Goal: Task Accomplishment & Management: Manage account settings

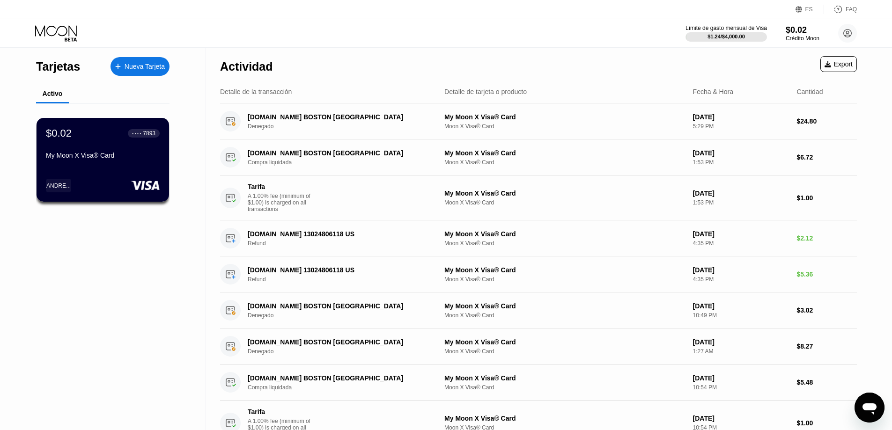
click at [152, 67] on div "Nueva Tarjeta" at bounding box center [145, 67] width 40 height 8
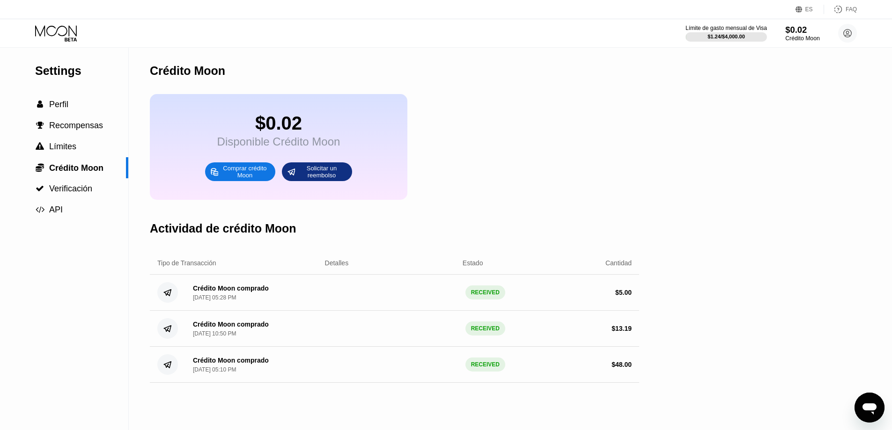
click at [802, 30] on div "$0.02" at bounding box center [802, 30] width 34 height 10
click at [845, 34] on circle at bounding box center [847, 33] width 19 height 19
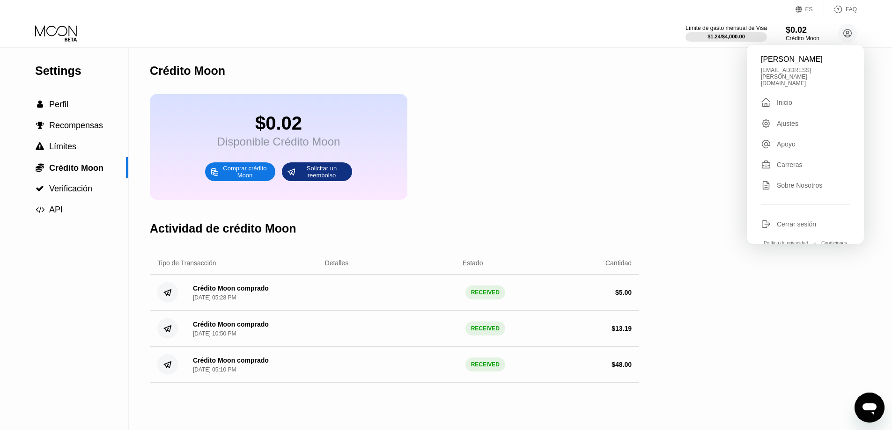
click at [788, 99] on div "Inicio" at bounding box center [784, 102] width 15 height 7
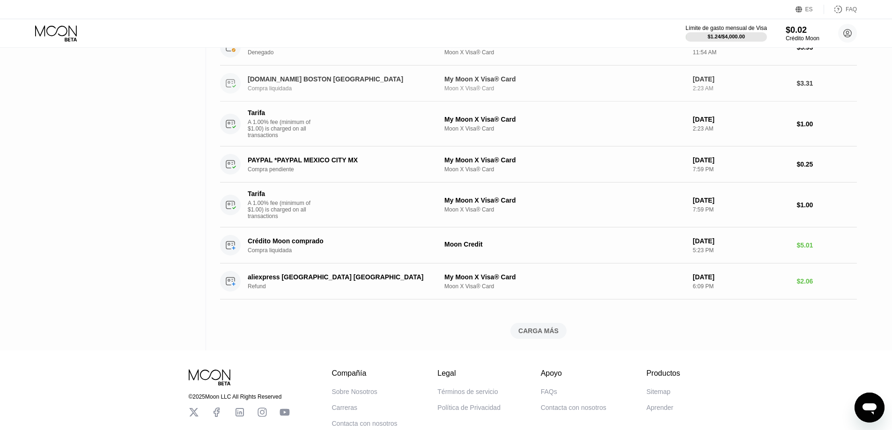
scroll to position [452, 0]
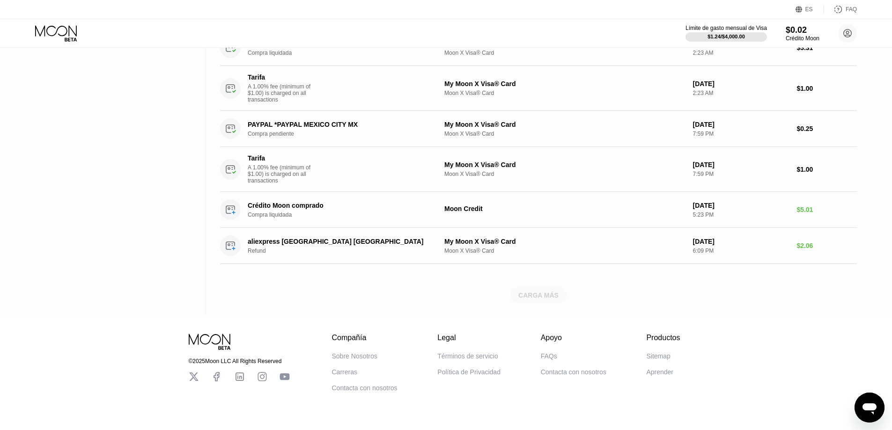
click at [536, 300] on div "CARGA MÁS" at bounding box center [538, 295] width 40 height 8
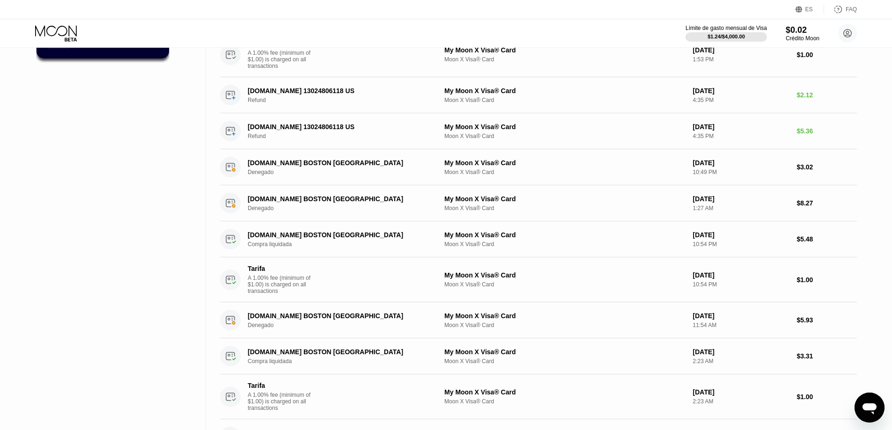
scroll to position [0, 0]
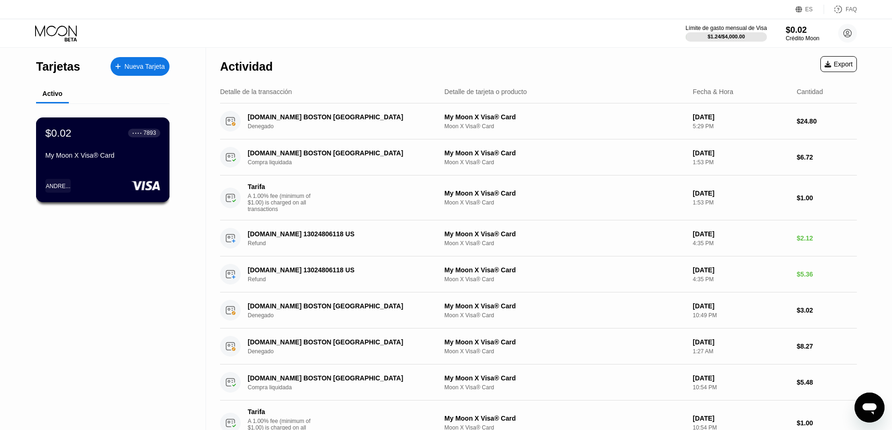
click at [97, 169] on div "$0.02 ● ● ● ● 7893 My Moon X Visa® Card ANDRE..." at bounding box center [103, 160] width 134 height 85
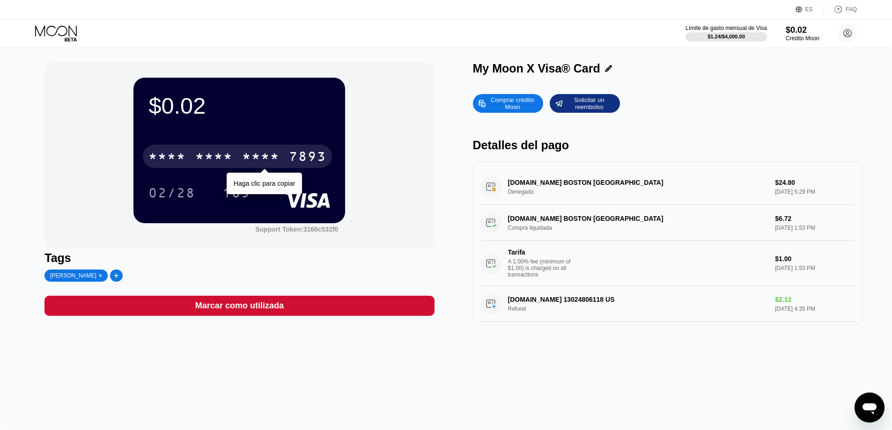
drag, startPoint x: 280, startPoint y: 155, endPoint x: 292, endPoint y: 188, distance: 35.7
click at [280, 154] on div "* * * *" at bounding box center [260, 157] width 37 height 15
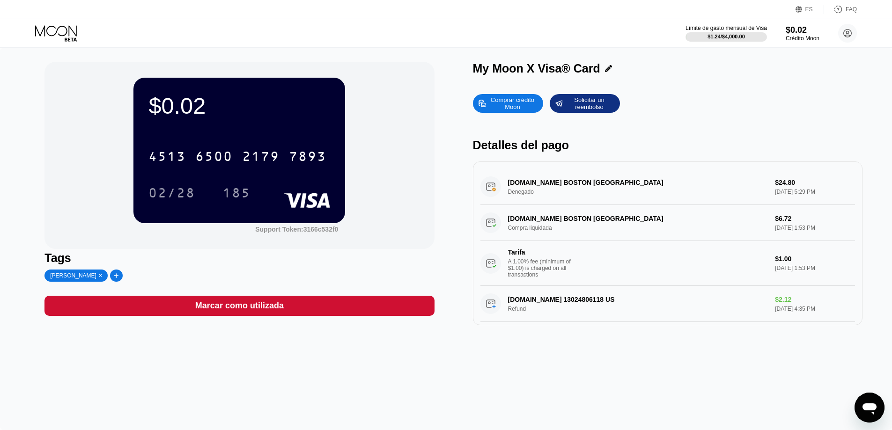
click at [577, 109] on div "Solicitar un reembolso" at bounding box center [589, 103] width 52 height 15
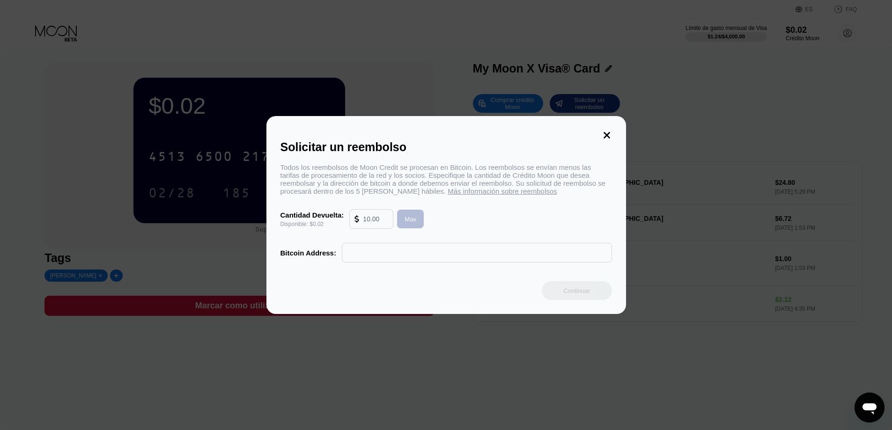
click at [409, 221] on div "Max" at bounding box center [411, 219] width 12 height 8
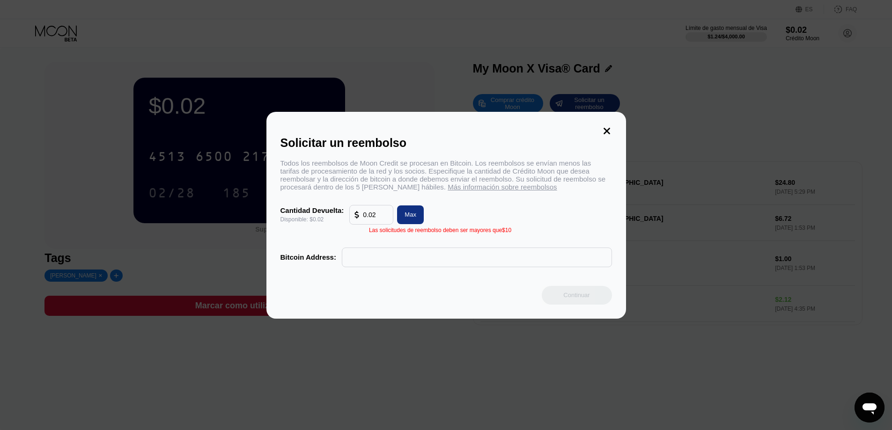
drag, startPoint x: 363, startPoint y: 221, endPoint x: 442, endPoint y: 225, distance: 79.3
click at [426, 222] on div "Cantidad Devuelta: Disponible: $0.02 0.02 Max" at bounding box center [447, 215] width 332 height 20
type input "0"
type input "0.0200000000000000000000000000000000"
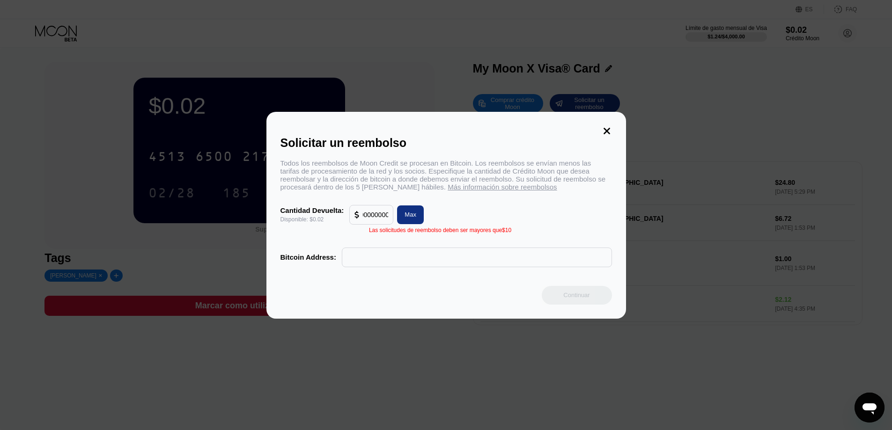
click at [608, 128] on icon at bounding box center [607, 131] width 7 height 7
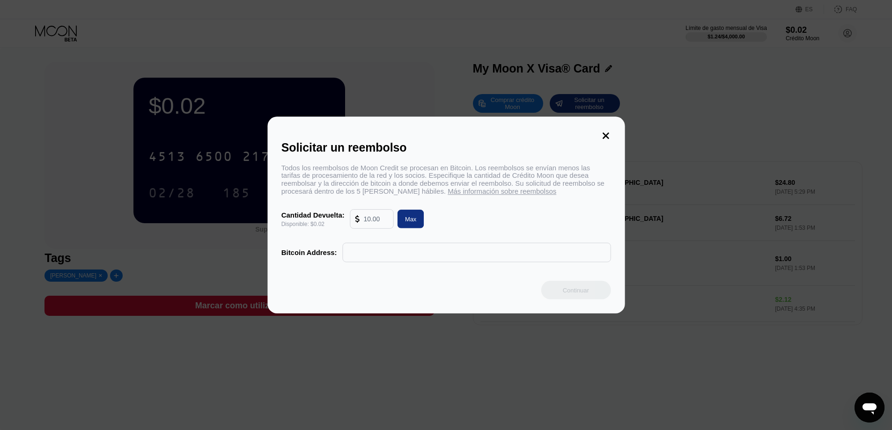
scroll to position [0, 0]
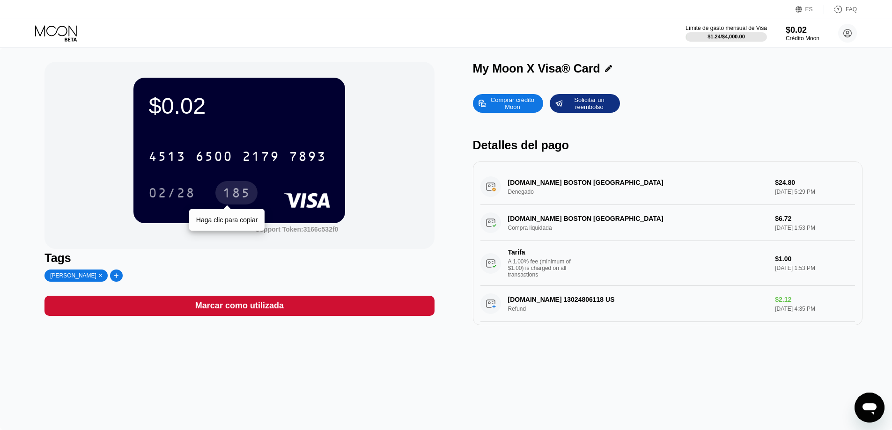
click at [235, 192] on div "185" at bounding box center [236, 194] width 28 height 15
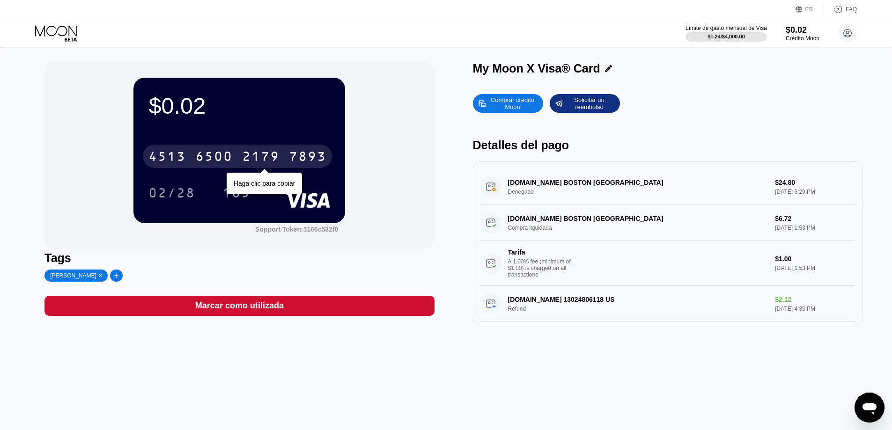
click at [229, 159] on div "6500" at bounding box center [213, 157] width 37 height 15
click at [280, 155] on div "* * * *" at bounding box center [260, 157] width 37 height 15
click at [367, 189] on div "$0.02 4513 6500 2179 7893 Haga clic para copiar 02/28 185 Support Token: 3166c5…" at bounding box center [239, 155] width 390 height 187
click at [242, 196] on div "185" at bounding box center [236, 194] width 28 height 15
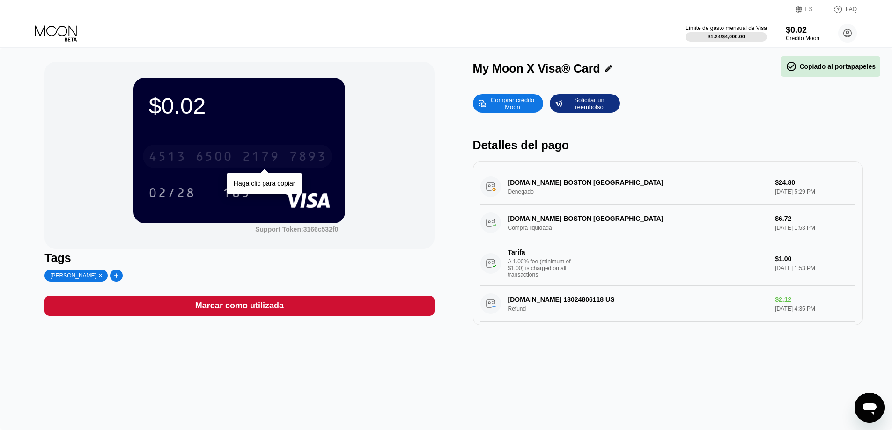
click at [273, 160] on div "2179" at bounding box center [260, 157] width 37 height 15
click at [264, 185] on div "185" at bounding box center [243, 192] width 42 height 23
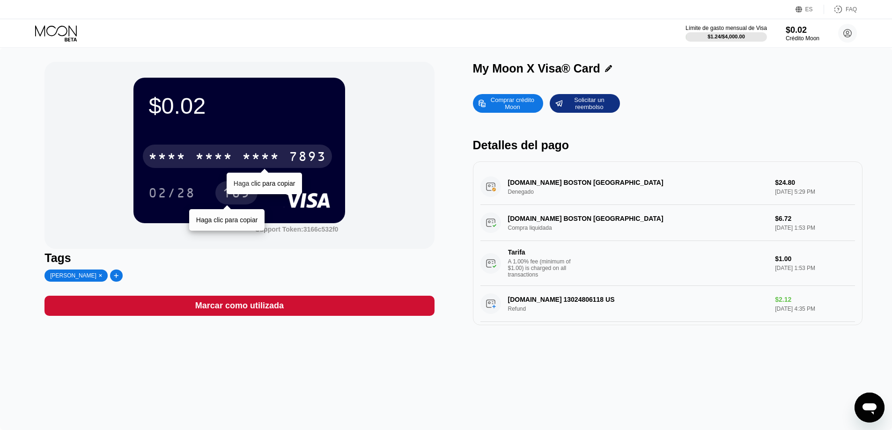
click at [226, 195] on div "185" at bounding box center [236, 194] width 28 height 15
